Goal: Find specific page/section: Find specific page/section

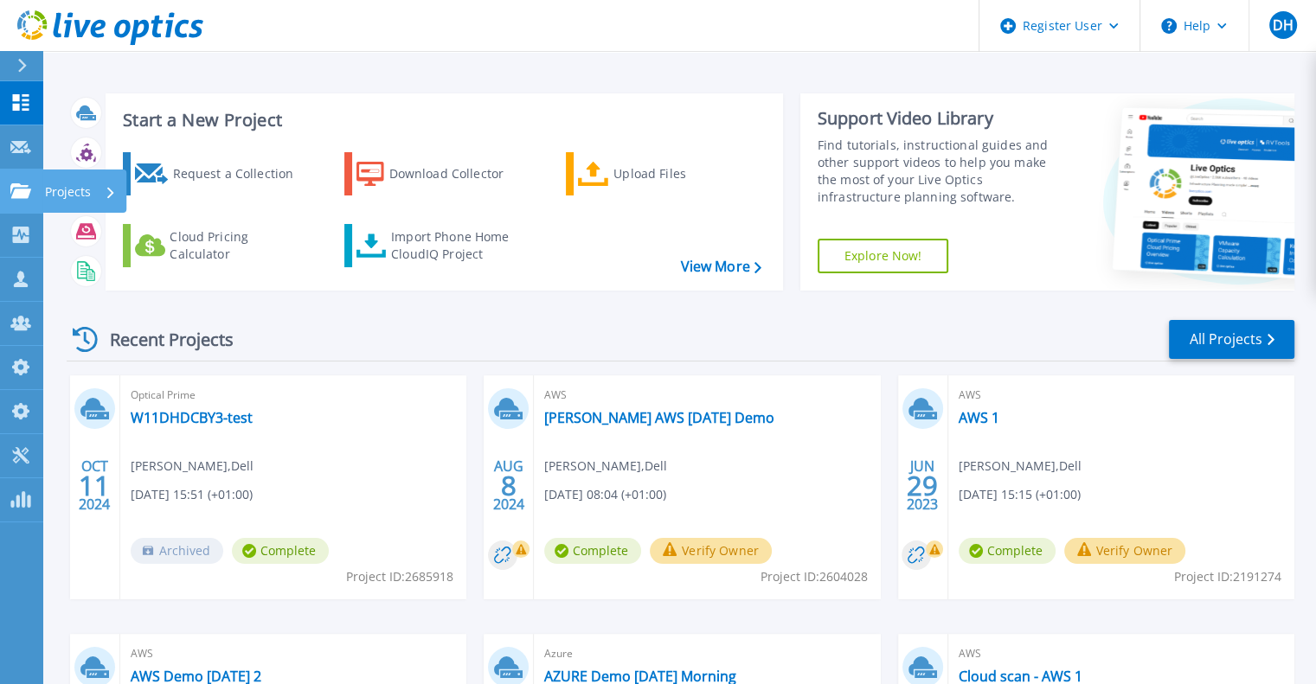
click at [29, 189] on icon at bounding box center [20, 190] width 21 height 15
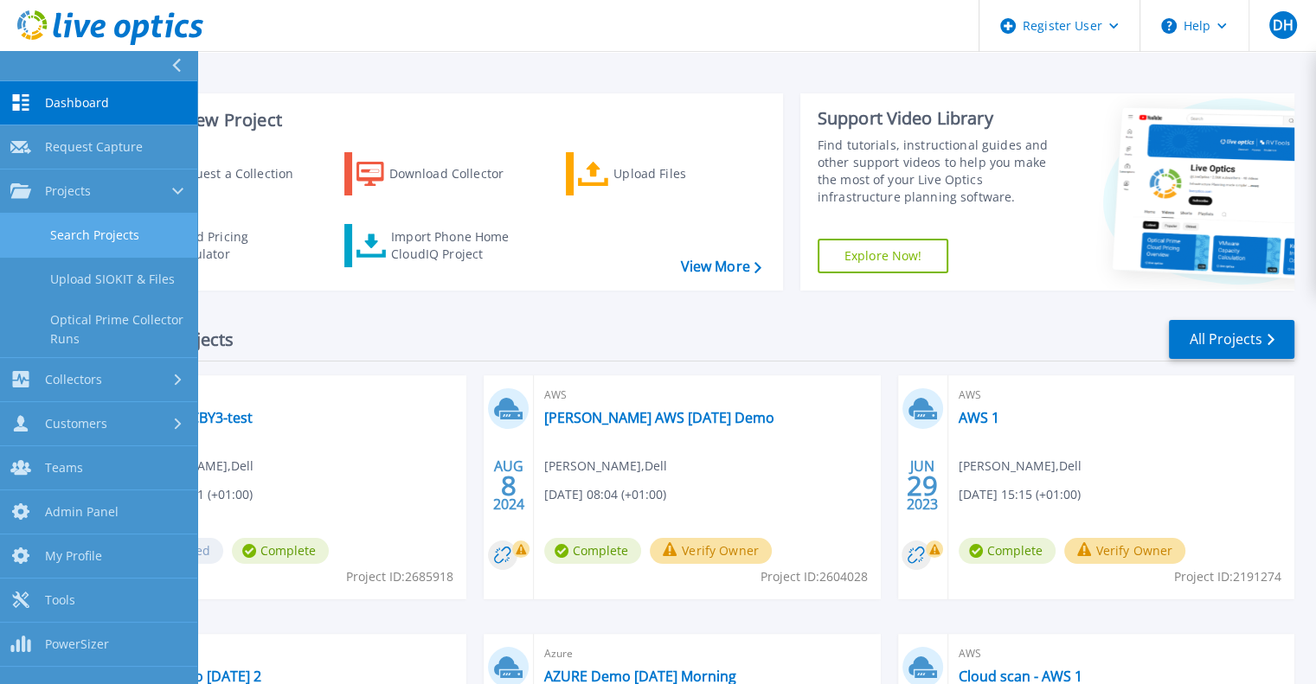
click at [125, 228] on link "Search Projects" at bounding box center [98, 236] width 197 height 44
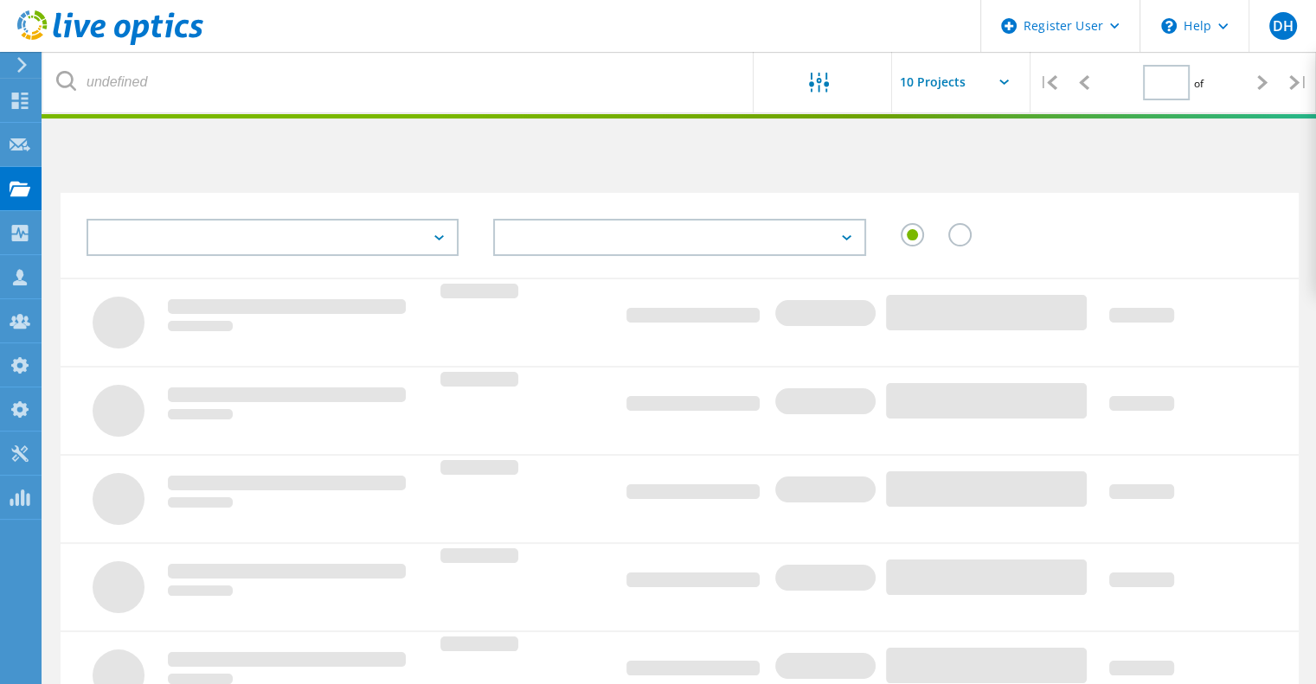
type input "1"
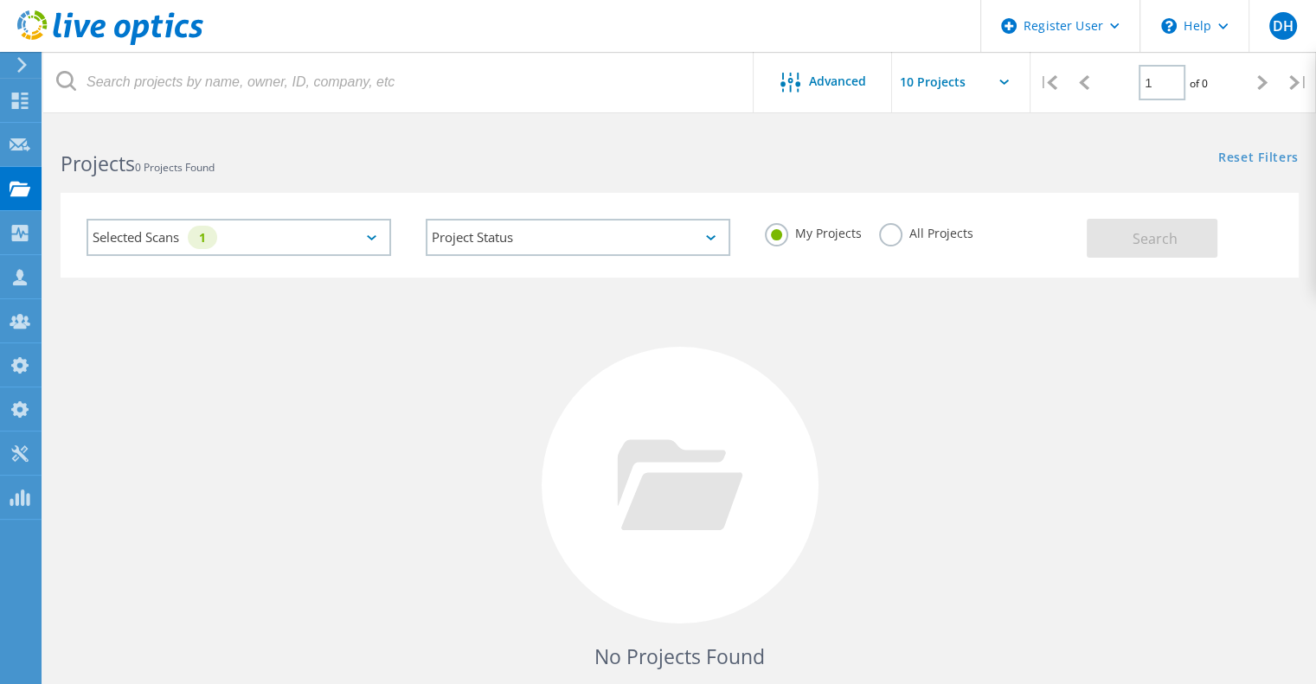
click at [373, 243] on div "Selected Scans 1" at bounding box center [239, 237] width 305 height 37
click at [371, 242] on div "Selected Scans 1" at bounding box center [239, 237] width 305 height 37
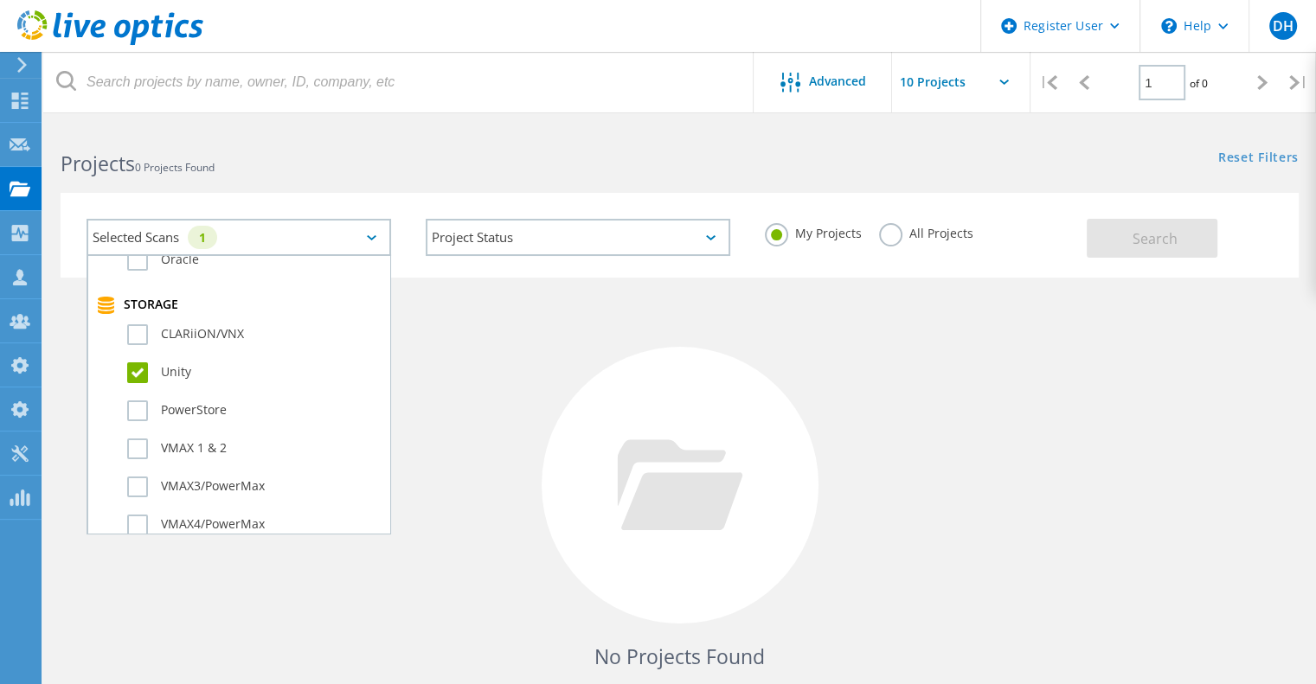
scroll to position [367, 0]
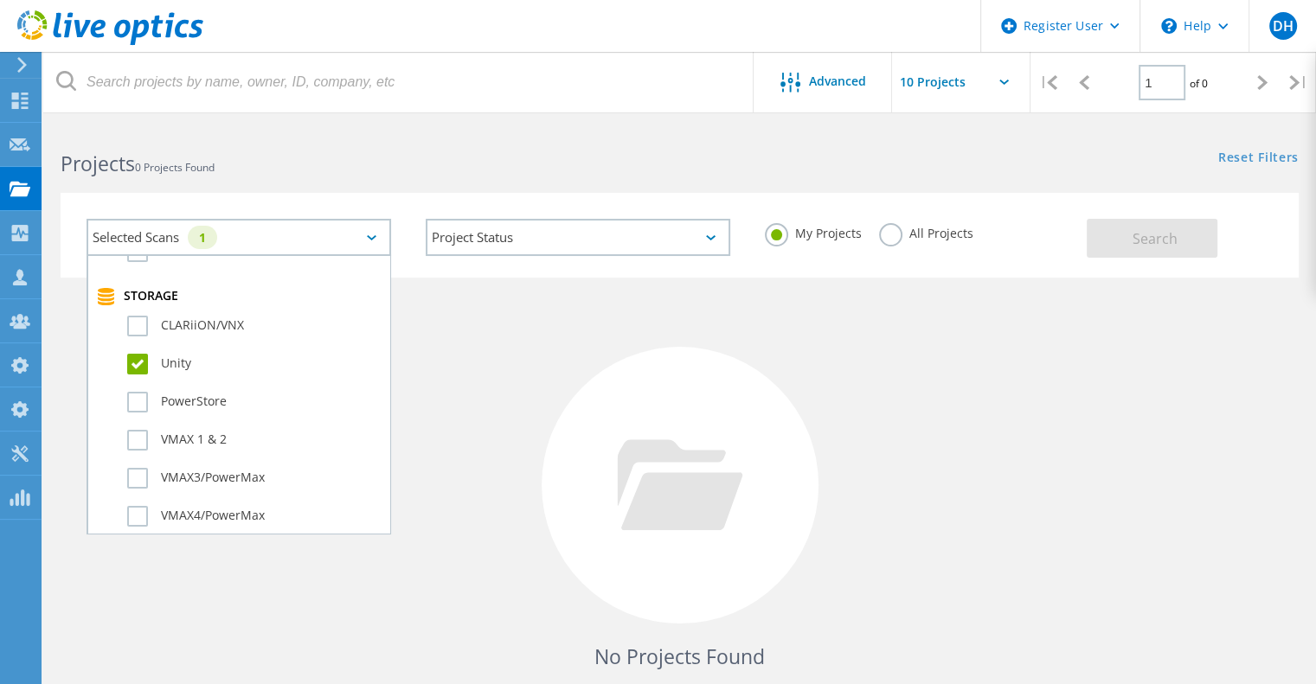
click at [366, 167] on h2 "Projects 0 Projects Found" at bounding box center [361, 164] width 601 height 29
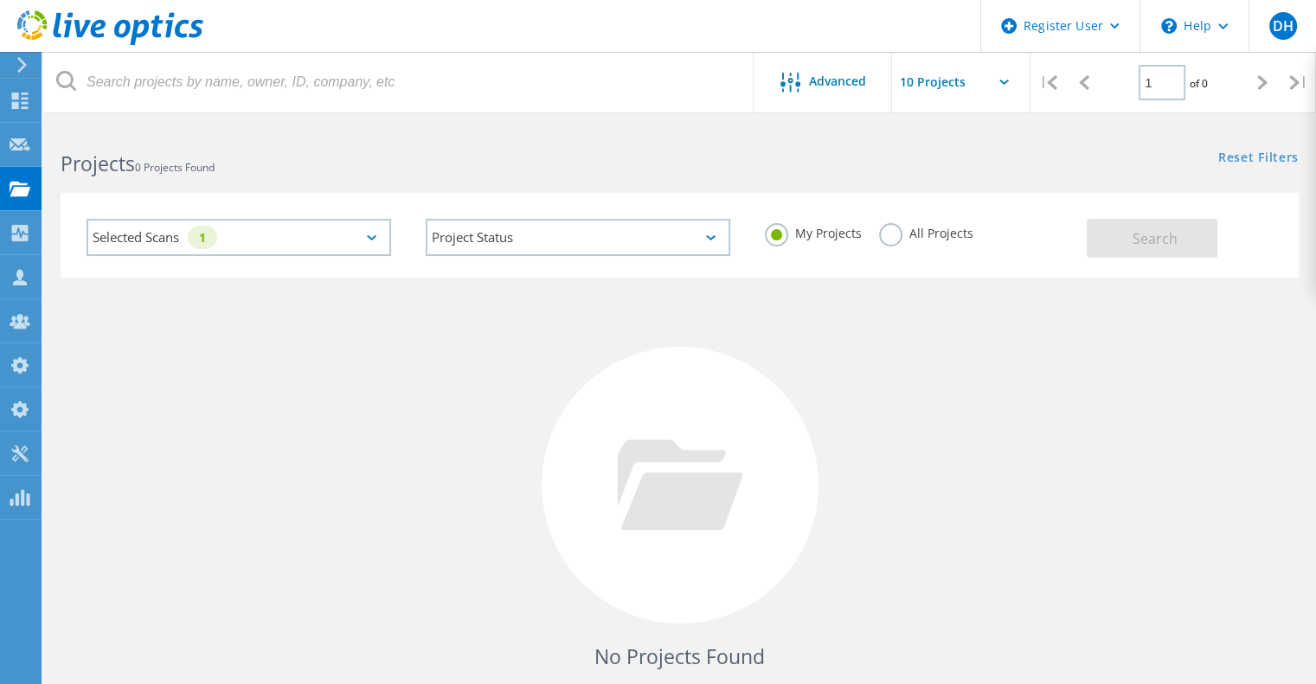
click at [893, 247] on div "All Projects" at bounding box center [926, 235] width 94 height 25
click at [890, 230] on label "All Projects" at bounding box center [926, 231] width 94 height 16
click at [0, 0] on input "All Projects" at bounding box center [0, 0] width 0 height 0
click at [1116, 236] on button "Search" at bounding box center [1152, 238] width 131 height 39
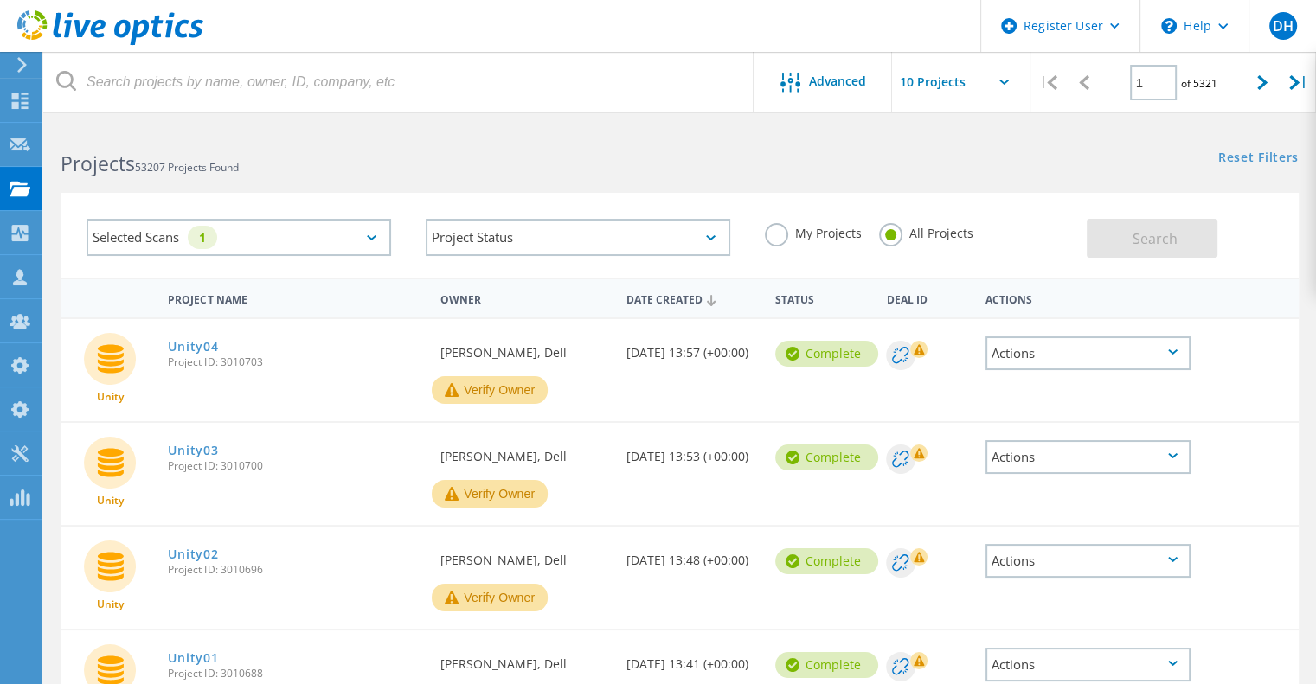
scroll to position [35, 0]
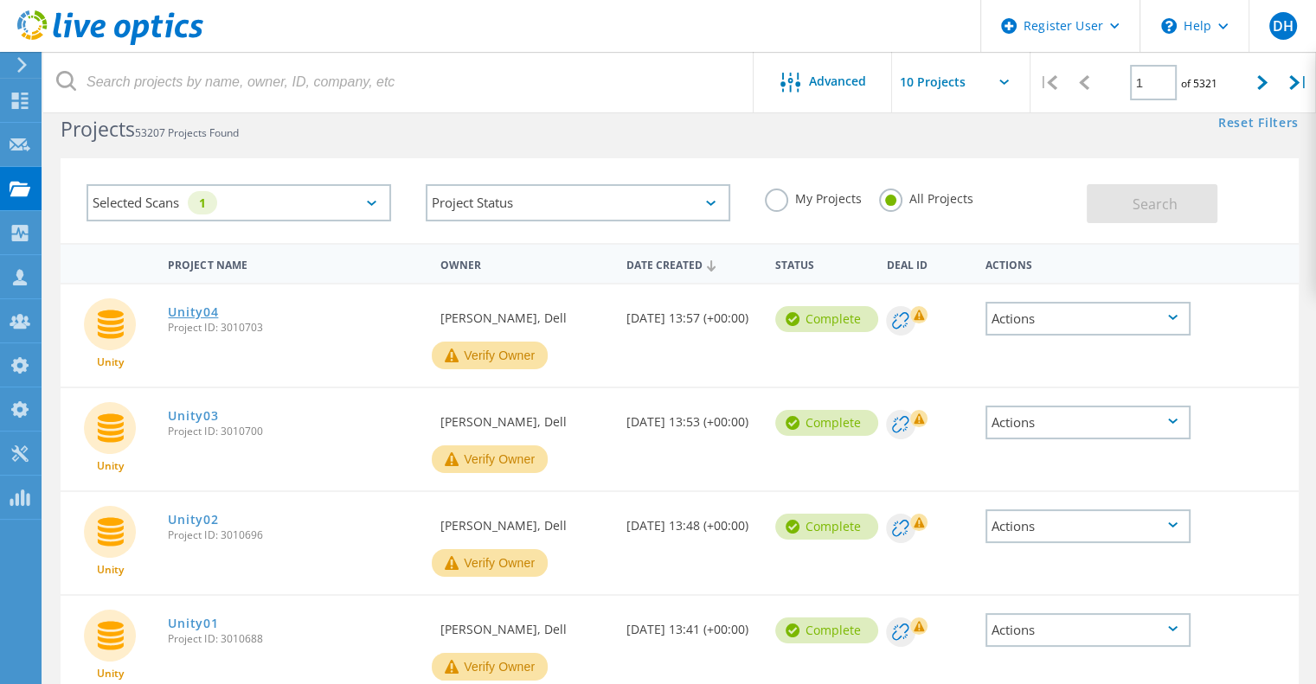
click at [211, 312] on link "Unity04" at bounding box center [193, 312] width 50 height 12
